Goal: Transaction & Acquisition: Download file/media

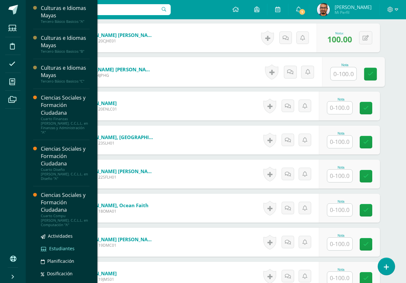
scroll to position [270, 0]
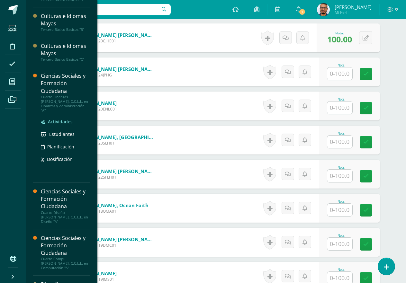
click at [57, 118] on span "Actividades" at bounding box center [60, 121] width 25 height 6
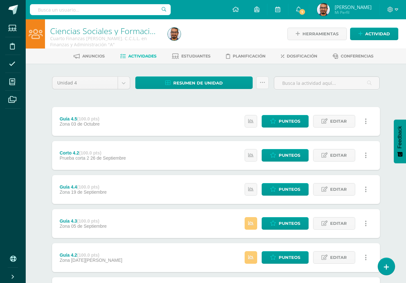
click at [29, 154] on div "Ciencias Sociales y Formación Ciudadana Cuarto Finanzas [PERSON_NAME]. C.C.L.L.…" at bounding box center [216, 200] width 380 height 363
click at [265, 80] on icon at bounding box center [261, 82] width 5 height 5
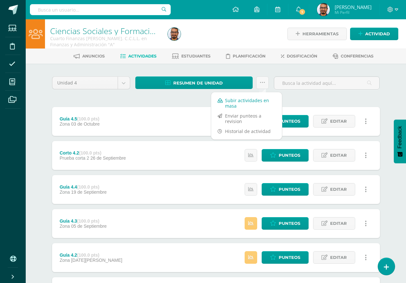
click at [247, 104] on link "Subir actividades en masa" at bounding box center [246, 102] width 71 height 15
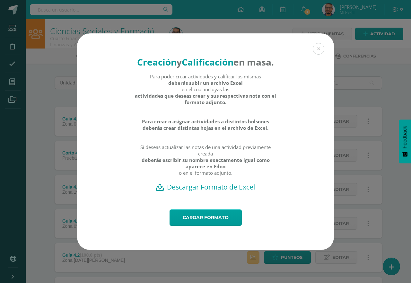
click at [210, 191] on h2 "Descargar Formato de Excel" at bounding box center [205, 186] width 234 height 9
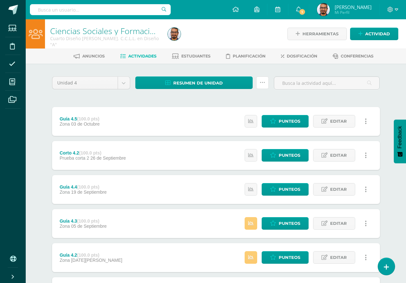
drag, startPoint x: 260, startPoint y: 84, endPoint x: 255, endPoint y: 110, distance: 26.4
click at [260, 84] on icon at bounding box center [261, 82] width 5 height 5
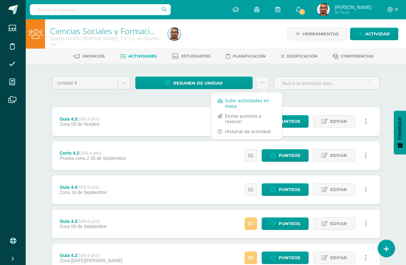
click at [259, 101] on link "Subir actividades en masa" at bounding box center [246, 102] width 71 height 15
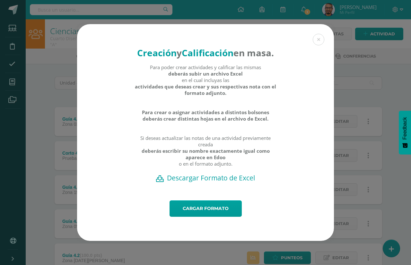
click at [202, 182] on h2 "Descargar Formato de Excel" at bounding box center [205, 177] width 234 height 9
